Goal: Transaction & Acquisition: Purchase product/service

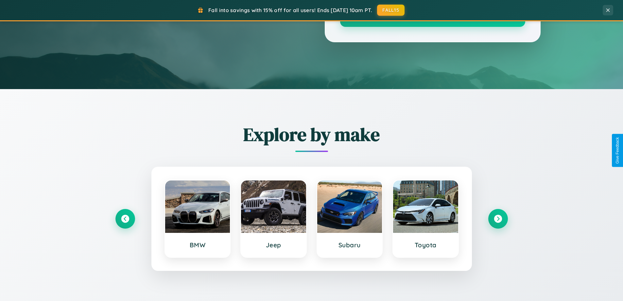
scroll to position [450, 0]
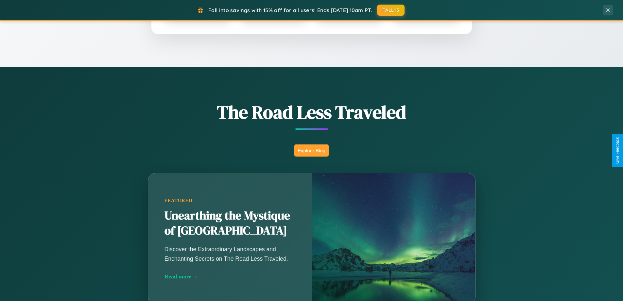
click at [311, 150] on button "Explore Blog" at bounding box center [311, 150] width 34 height 12
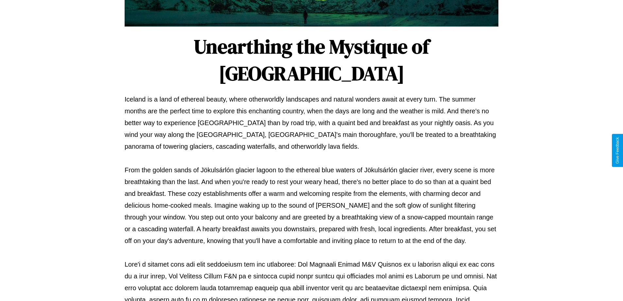
scroll to position [212, 0]
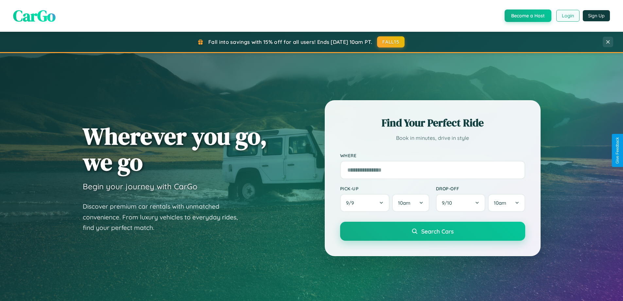
click at [568, 16] on button "Login" at bounding box center [568, 16] width 23 height 12
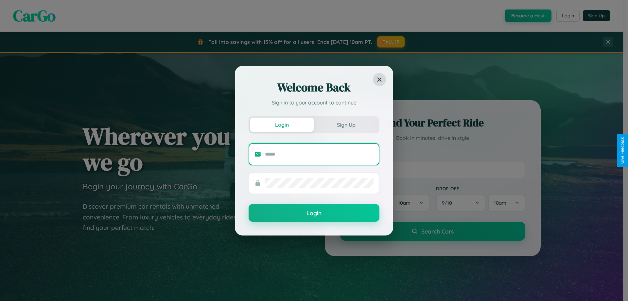
click at [319, 154] on input "text" at bounding box center [319, 154] width 109 height 10
type input "**********"
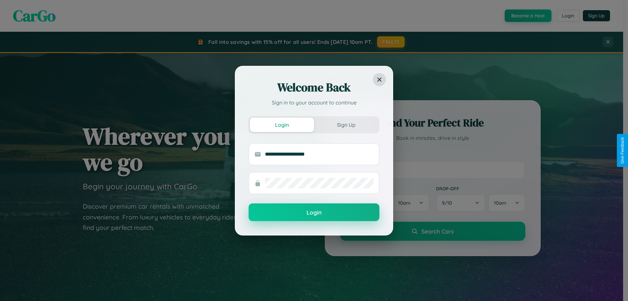
click at [314, 212] on button "Login" at bounding box center [314, 212] width 131 height 18
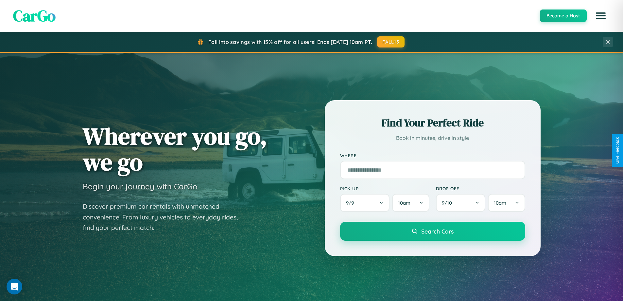
scroll to position [282, 0]
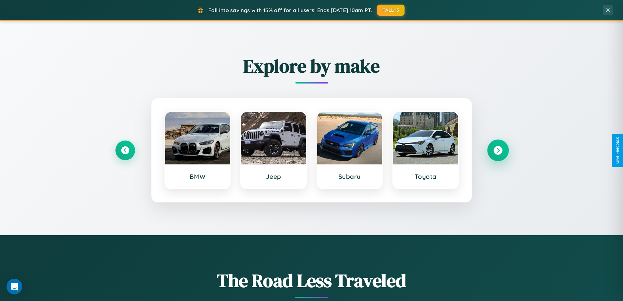
click at [498, 150] on icon at bounding box center [498, 150] width 9 height 9
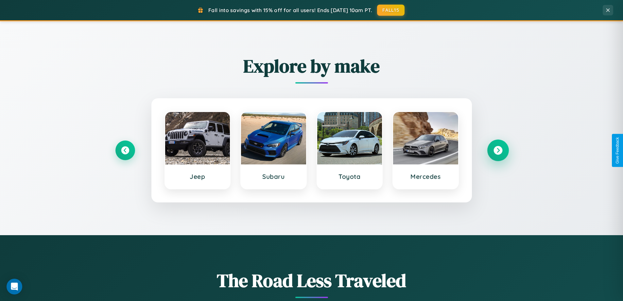
click at [498, 150] on icon at bounding box center [498, 150] width 9 height 9
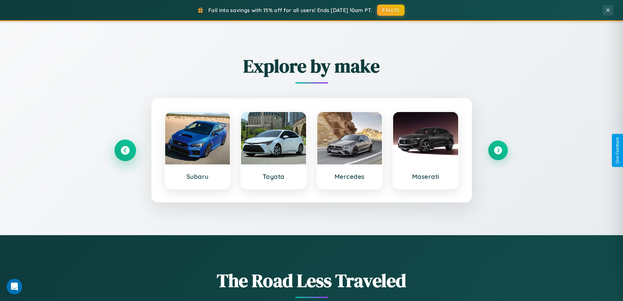
click at [125, 150] on icon at bounding box center [125, 150] width 9 height 9
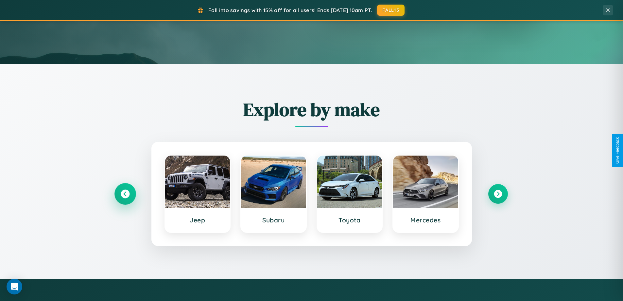
scroll to position [19, 0]
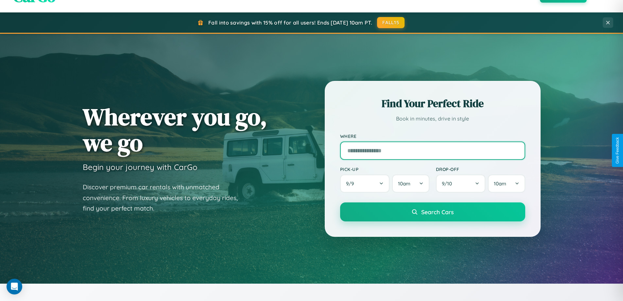
click at [433, 150] on input "text" at bounding box center [432, 150] width 185 height 18
type input "**********"
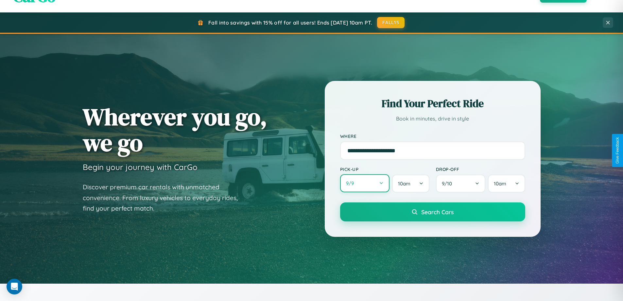
click at [365, 183] on button "9 / 9" at bounding box center [365, 183] width 50 height 18
select select "*"
select select "****"
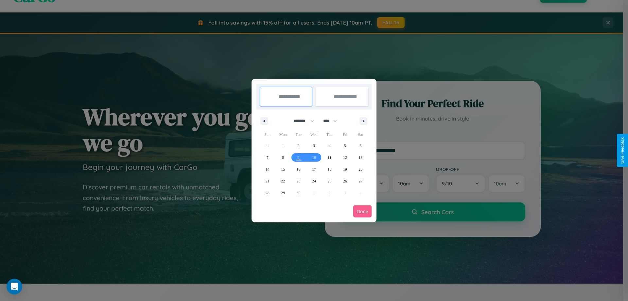
drag, startPoint x: 301, startPoint y: 121, endPoint x: 314, endPoint y: 131, distance: 16.8
click at [301, 121] on select "******* ******** ***** ***** *** **** **** ****** ********* ******* ******** **…" at bounding box center [303, 120] width 28 height 11
select select "*"
click at [333, 121] on select "**** **** **** **** **** **** **** **** **** **** **** **** **** **** **** ****…" at bounding box center [330, 120] width 20 height 11
select select "****"
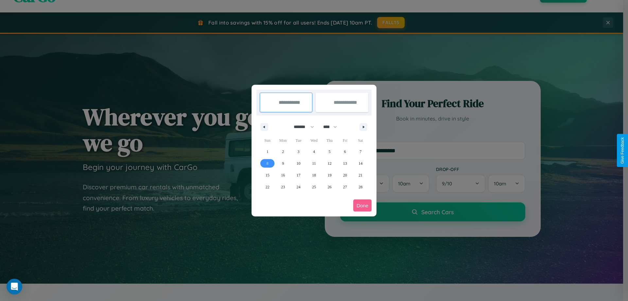
click at [267, 163] on span "8" at bounding box center [268, 163] width 2 height 12
type input "**********"
click at [283, 163] on span "9" at bounding box center [283, 163] width 2 height 12
type input "**********"
click at [363, 205] on button "Done" at bounding box center [362, 205] width 18 height 12
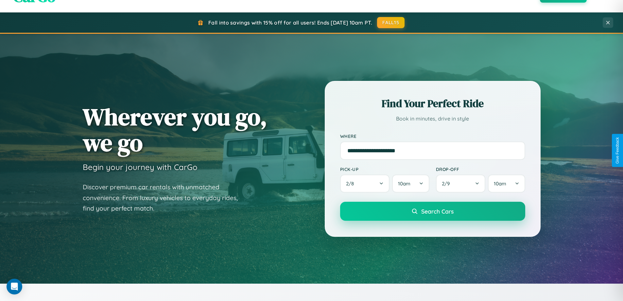
click at [433, 211] on span "Search Cars" at bounding box center [437, 210] width 32 height 7
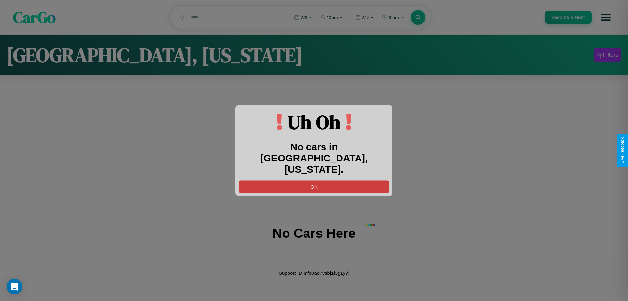
click at [314, 181] on button "OK" at bounding box center [314, 186] width 150 height 12
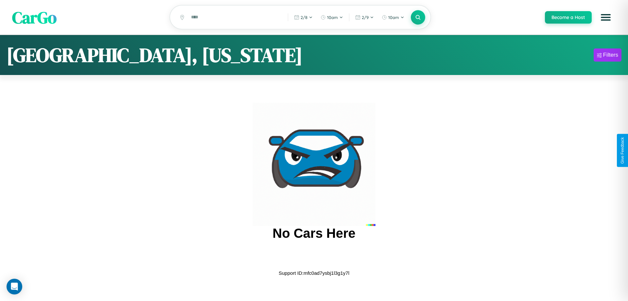
click at [34, 18] on span "CarGo" at bounding box center [34, 17] width 44 height 23
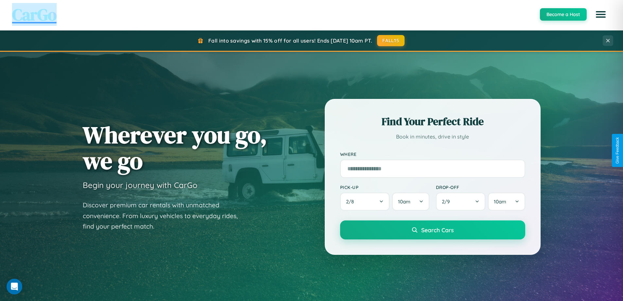
scroll to position [1259, 0]
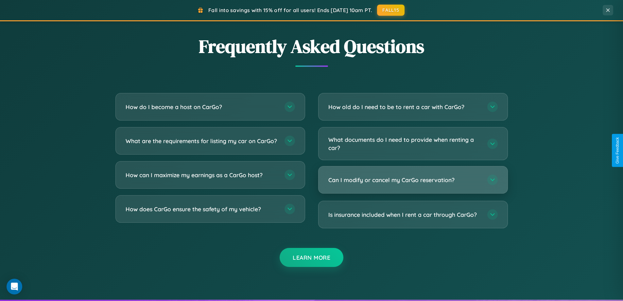
click at [413, 180] on h3 "Can I modify or cancel my CarGo reservation?" at bounding box center [404, 180] width 152 height 8
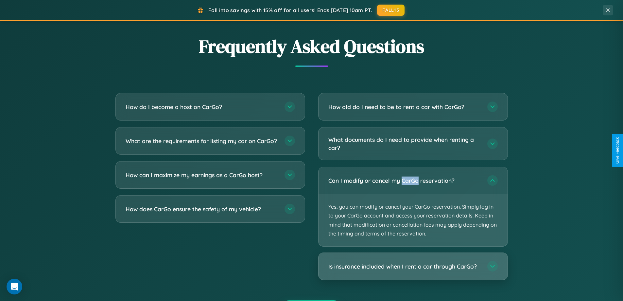
click at [413, 267] on h3 "Is insurance included when I rent a car through CarGo?" at bounding box center [404, 266] width 152 height 8
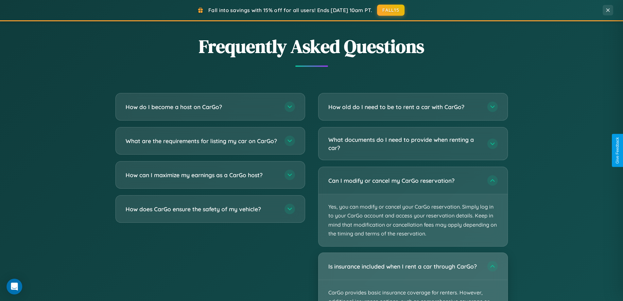
click at [413, 276] on div "Is insurance included when I rent a car through CarGo?" at bounding box center [413, 266] width 189 height 27
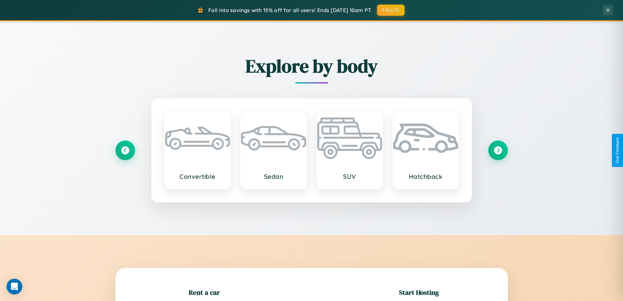
scroll to position [141, 0]
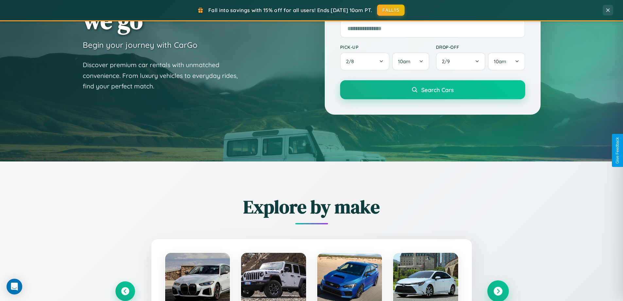
click at [498, 291] on icon at bounding box center [498, 291] width 9 height 9
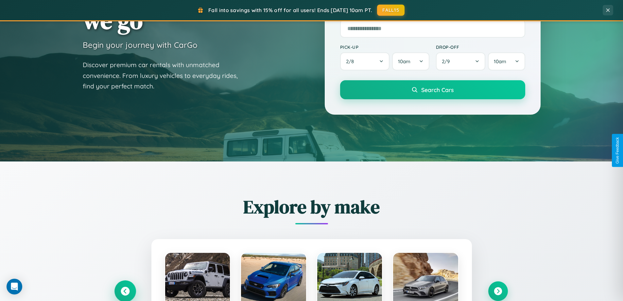
click at [125, 291] on icon at bounding box center [125, 291] width 9 height 9
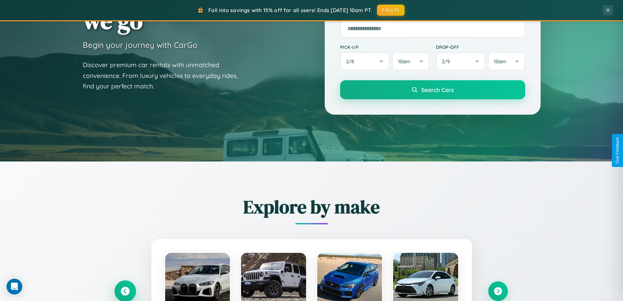
scroll to position [655, 0]
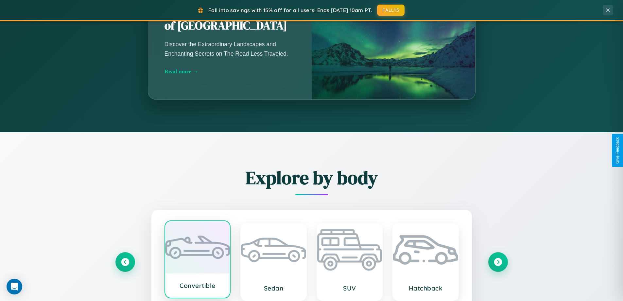
click at [197, 260] on div at bounding box center [197, 247] width 65 height 52
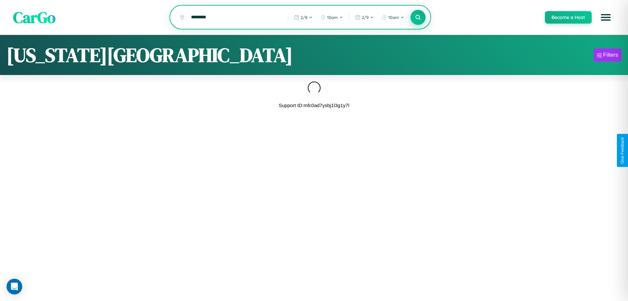
click at [418, 18] on icon at bounding box center [418, 17] width 6 height 6
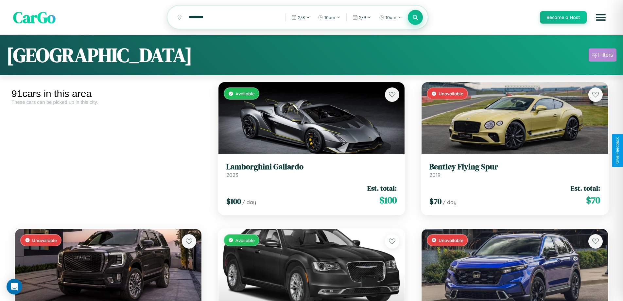
click at [603, 56] on div "Filters" at bounding box center [605, 55] width 15 height 7
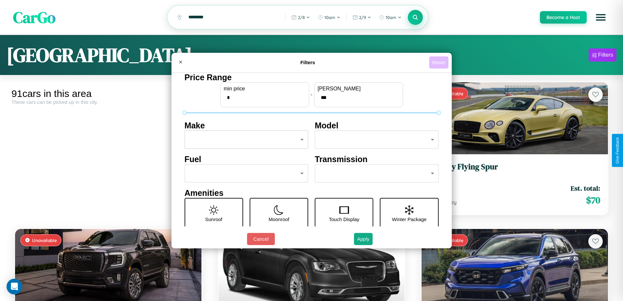
click at [440, 62] on button "Reset" at bounding box center [438, 62] width 19 height 12
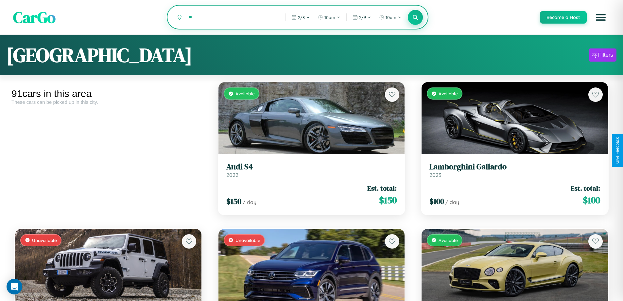
type input "*"
type input "******"
click at [415, 18] on icon at bounding box center [416, 17] width 6 height 6
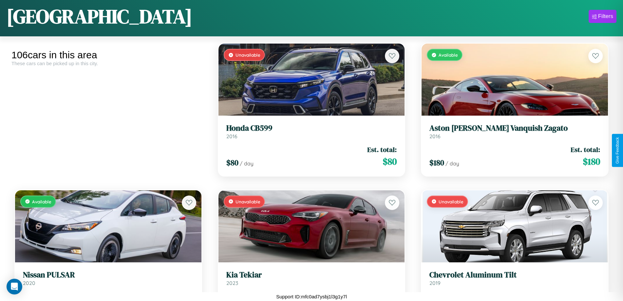
scroll to position [1410, 0]
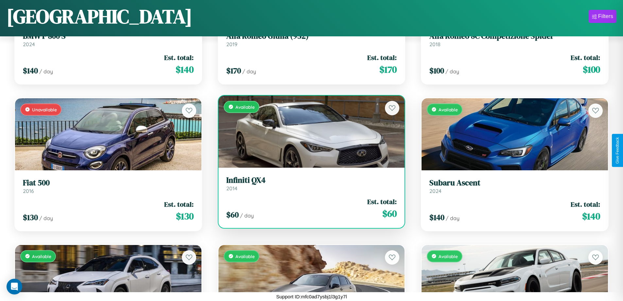
click at [309, 186] on link "Infiniti QX4 2014" at bounding box center [311, 183] width 171 height 16
